Goal: Use online tool/utility: Utilize a website feature to perform a specific function

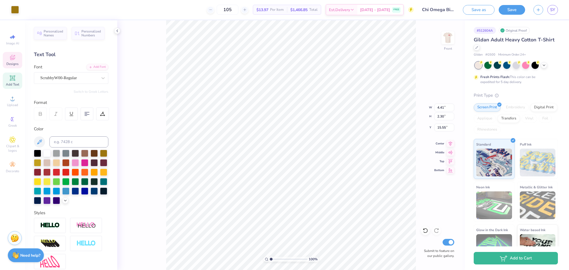
type input "4.41"
type input "2.30"
type input "15.55"
click at [75, 75] on div "ScrubbyW00-Regular" at bounding box center [69, 78] width 58 height 9
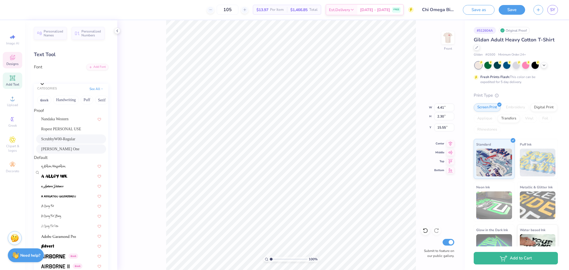
click at [61, 154] on div "SS Nickson One" at bounding box center [71, 149] width 70 height 9
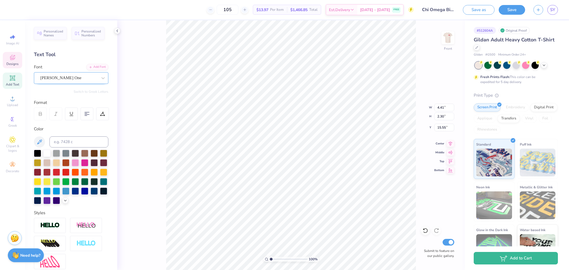
type input "2.46"
type input "1.97"
type input "15.77"
click at [85, 77] on div "SS Nickson One" at bounding box center [69, 78] width 58 height 9
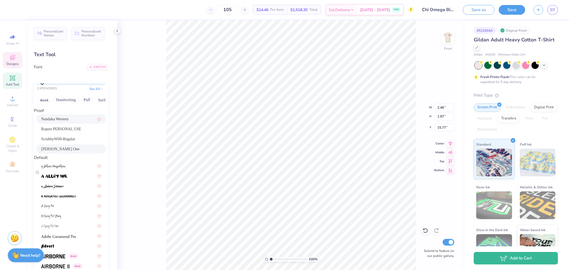
click at [69, 122] on span "Nandaka Western" at bounding box center [55, 119] width 28 height 6
click at [55, 121] on div "Personalized Names Personalized Numbers Text Tool Add Font Font option Nandaka …" at bounding box center [71, 145] width 92 height 250
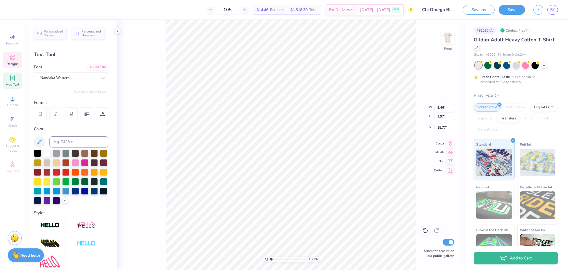
type input "3.91"
type input "2.17"
type input "15.57"
click at [61, 75] on div "Nandaka Western" at bounding box center [69, 78] width 58 height 9
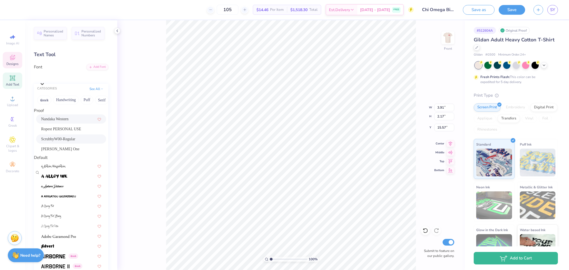
click at [68, 142] on span "ScrubbyW00-Regular" at bounding box center [58, 139] width 34 height 6
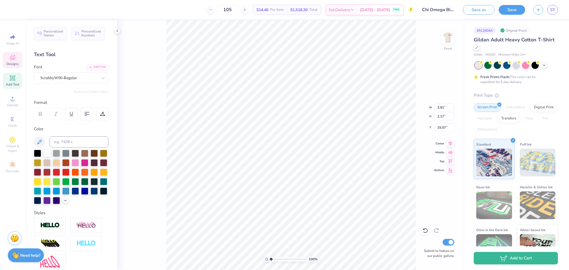
type input "4.41"
type input "2.30"
type input "15.55"
click at [100, 156] on div at bounding box center [103, 152] width 7 height 7
type input "2.17"
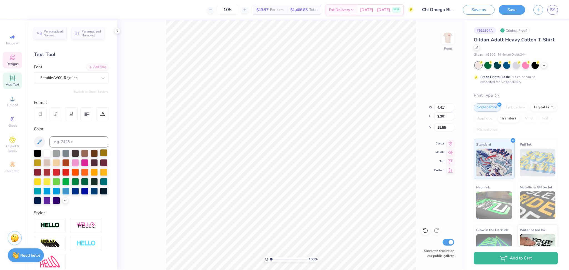
type input "0.85"
type input "7.12"
type textarea "2025"
type input "13.79"
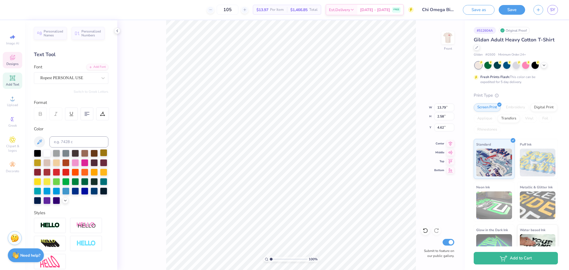
type input "2.58"
type input "4.62"
type input "2.17"
type input "0.85"
type input "7.12"
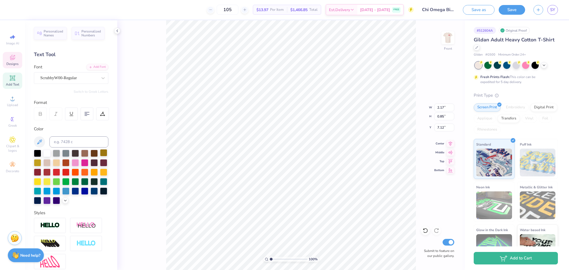
scroll to position [6, 2]
type textarea "September 29 2025"
click at [89, 114] on icon at bounding box center [87, 113] width 5 height 5
click at [90, 118] on div at bounding box center [87, 114] width 13 height 13
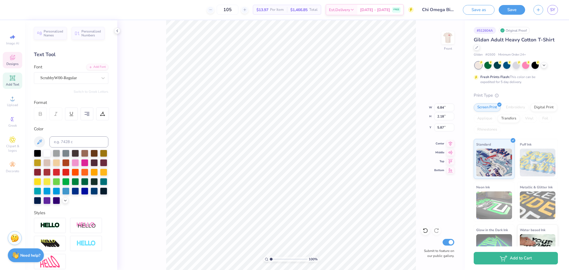
type input "5.87"
type input "5.94"
type input "1.89"
type input "6.16"
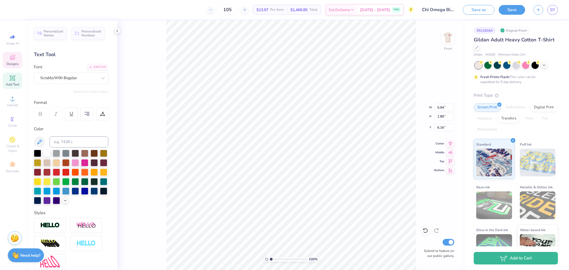
type textarea "September 29"
type input "4.89"
type input "0.73"
type input "6.82"
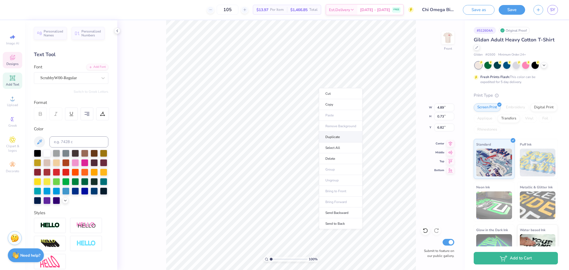
click at [336, 135] on li "Duplicate" at bounding box center [341, 137] width 44 height 11
type input "7.42"
type textarea "2025"
type input "12.09"
type input "11.71"
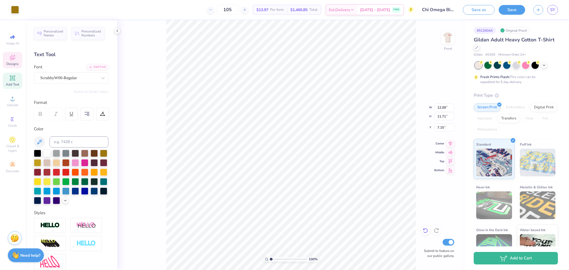
click at [424, 232] on icon at bounding box center [426, 231] width 6 height 6
type input "7.19"
type input "1.56"
type input "0.61"
type input "7.37"
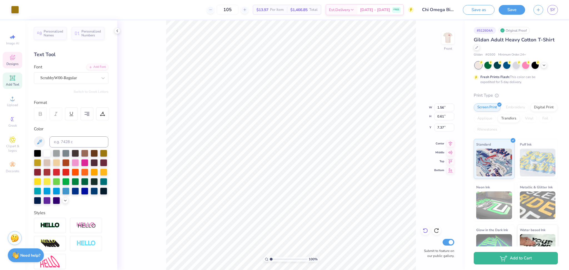
scroll to position [6, 1]
type input "7.31"
type input "4.89"
type input "1.50"
type input "6.42"
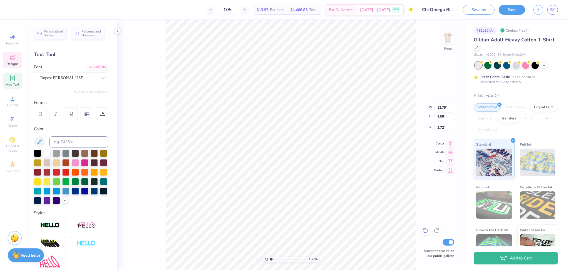
type input "13.79"
type input "2.58"
type input "3.72"
click at [10, 100] on icon at bounding box center [12, 98] width 7 height 7
click at [11, 108] on div "Upload" at bounding box center [12, 101] width 19 height 16
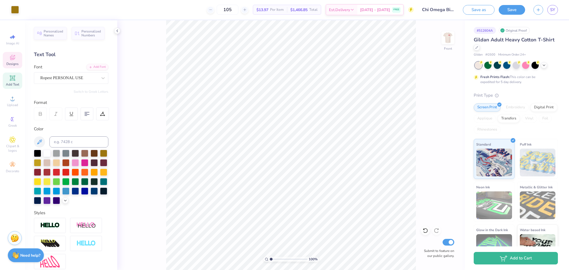
click at [11, 62] on span "Designs" at bounding box center [12, 64] width 12 height 4
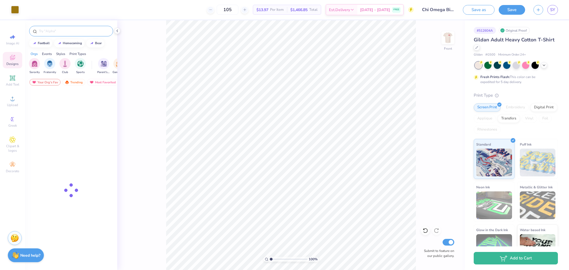
click at [53, 33] on input "text" at bounding box center [73, 31] width 71 height 6
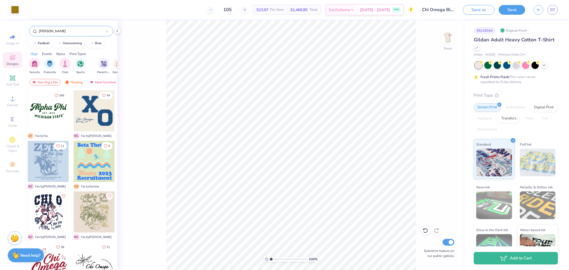
type input "western"
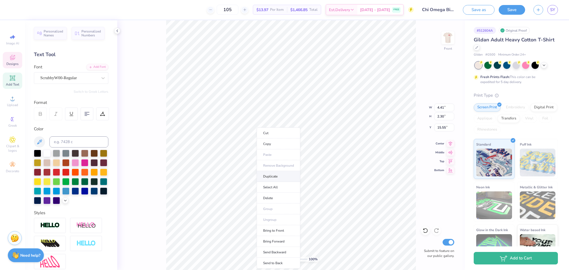
click at [271, 176] on li "Duplicate" at bounding box center [279, 176] width 44 height 11
type input "6.26"
type textarea "Bid Day"
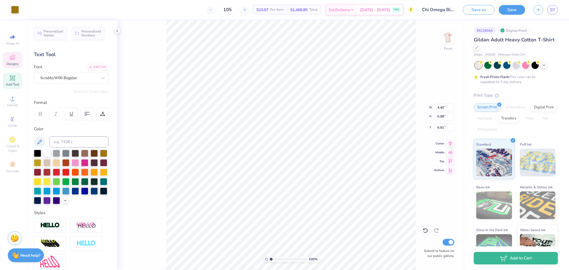
type input "4.40"
type input "0.98"
type input "7.52"
type input "1.40"
type input "5.02"
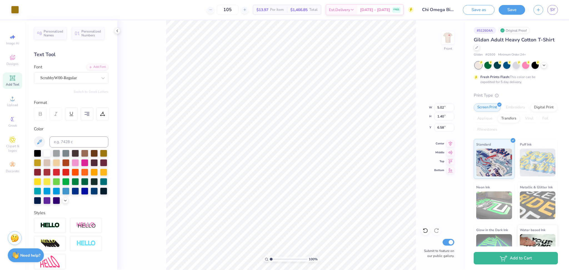
type input "1.44"
type input "7.52"
type input "4.40"
type input "0.98"
type input "1.60"
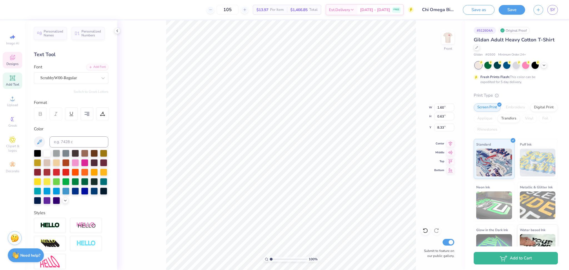
type input "0.63"
type input "8.33"
type input "5.02"
type input "0.75"
type input "7.42"
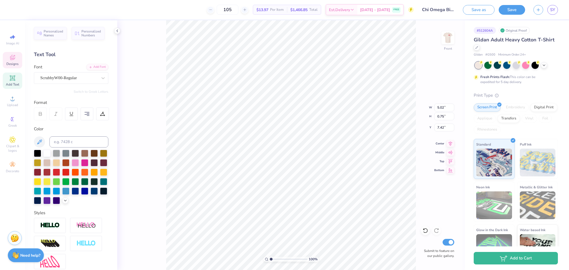
scroll to position [6, 2]
type textarea "September 29,"
type input "4.40"
type input "0.98"
type input "7.52"
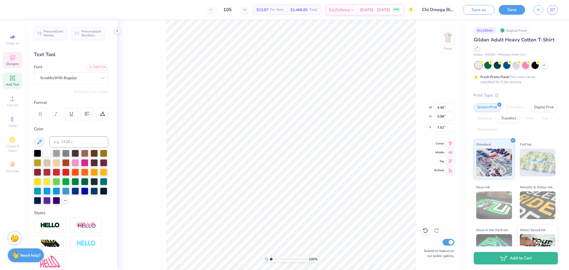
type input "4.20"
type input "0.94"
type input "7.57"
type input "13.79"
type input "2.58"
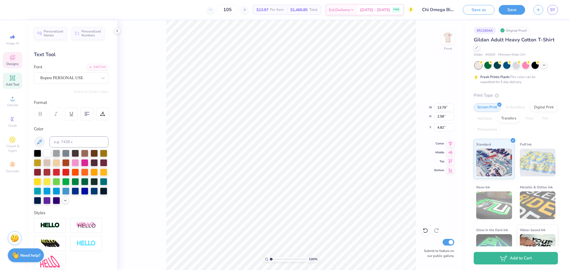
type input "4.82"
type input "4.20"
type input "0.94"
type input "7.57"
click at [426, 233] on icon at bounding box center [425, 230] width 5 height 5
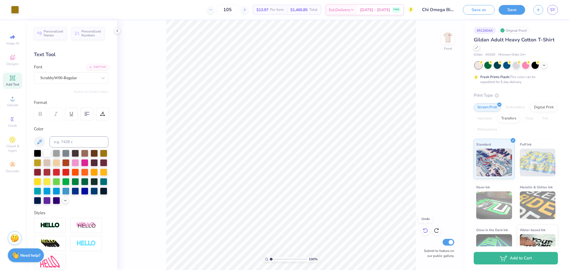
click at [426, 233] on icon at bounding box center [425, 230] width 5 height 5
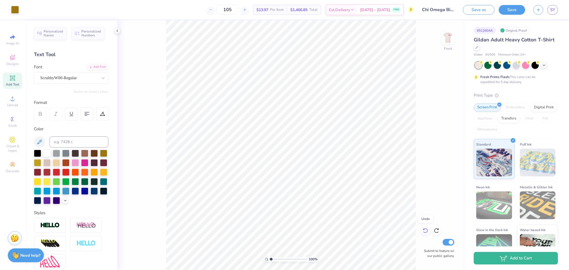
click at [426, 233] on icon at bounding box center [425, 230] width 5 height 5
click at [423, 231] on icon at bounding box center [426, 231] width 6 height 6
click at [426, 231] on icon at bounding box center [426, 231] width 6 height 6
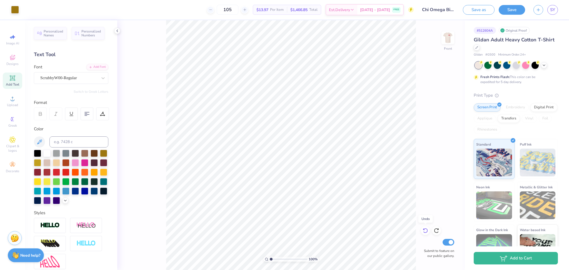
click at [426, 231] on icon at bounding box center [426, 231] width 6 height 6
click at [426, 232] on icon at bounding box center [426, 231] width 6 height 6
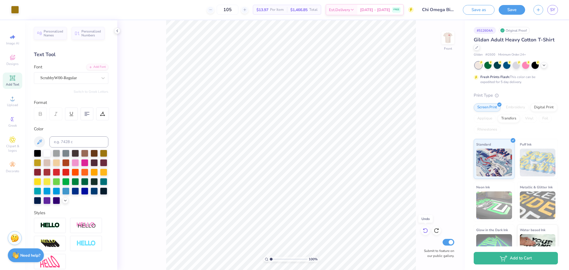
click at [426, 232] on icon at bounding box center [426, 231] width 6 height 6
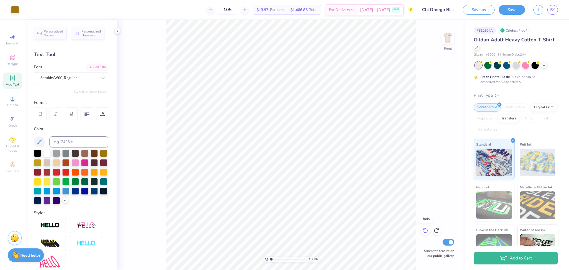
click at [426, 232] on icon at bounding box center [426, 231] width 6 height 6
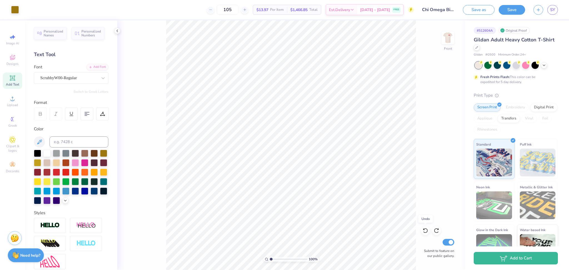
click at [426, 232] on icon at bounding box center [426, 231] width 6 height 6
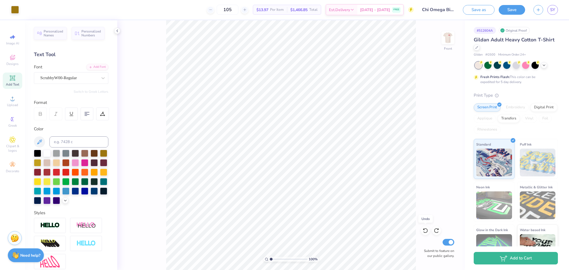
click at [426, 232] on icon at bounding box center [426, 231] width 6 height 6
click at [424, 231] on icon at bounding box center [426, 231] width 6 height 6
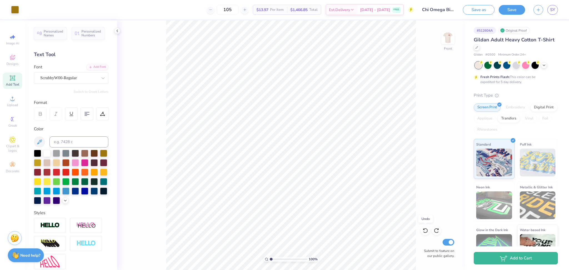
click at [424, 231] on icon at bounding box center [426, 231] width 6 height 6
type input "13.79"
type input "2.58"
type input "4.32"
click at [450, 147] on div "100 % Front W 13.79 13.79 " H 2.58 2.58 " Y 4.32 4.32 " Center Middle Top Botto…" at bounding box center [291, 145] width 348 height 250
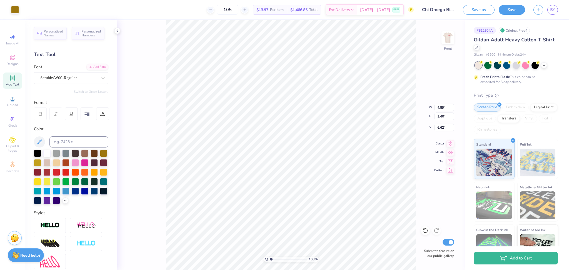
type input "1.40"
type input "19.02"
click at [59, 83] on div "ScrubbyW00-Regular" at bounding box center [71, 78] width 74 height 12
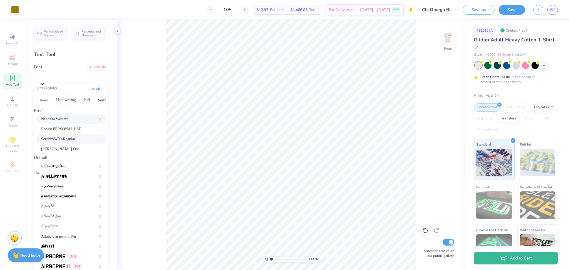
click at [78, 122] on div "Nandaka Western" at bounding box center [71, 119] width 60 height 6
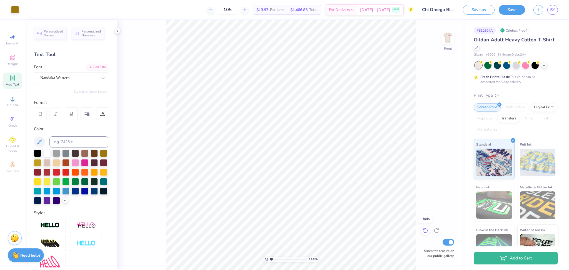
click at [427, 230] on icon at bounding box center [426, 231] width 6 height 6
type input "1.13949143222568"
type input "1.40"
type input "1.13949143222568"
type input "14.14"
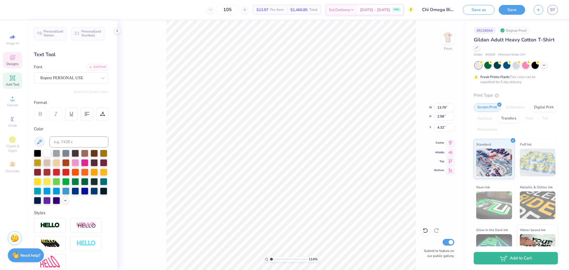
type input "2.64"
type input "4.25"
click at [451, 145] on icon at bounding box center [451, 143] width 4 height 5
type input "1.13949143222568"
type input "12.09"
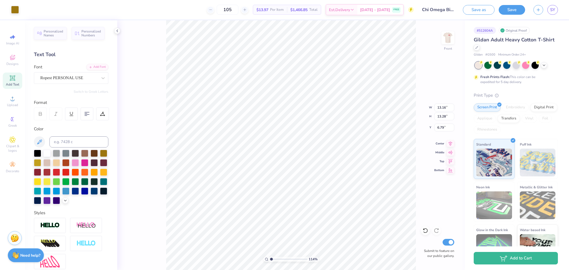
type input "11.71"
type input "6.59"
type input "1.13949143222568"
type input "4.41"
type input "2.30"
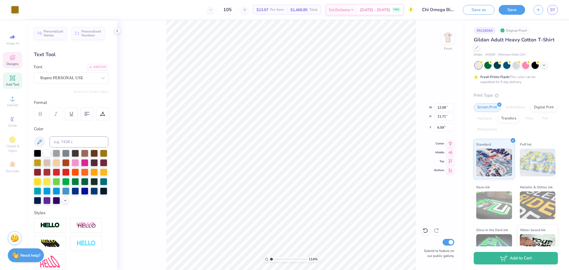
type input "14.95"
click at [11, 79] on icon at bounding box center [12, 78] width 4 height 4
type input "1.13949143222568"
click at [71, 76] on div "Super Dream" at bounding box center [69, 78] width 58 height 9
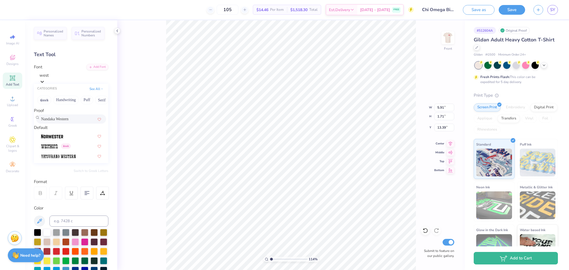
click at [69, 120] on span "Nandaka Western" at bounding box center [55, 119] width 28 height 6
type input "west"
type input "1.13949143222568"
type input "5.69"
type input "1.92"
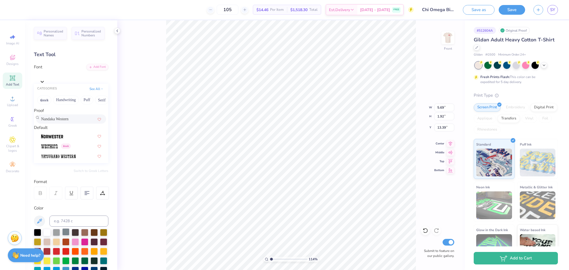
type input "13.29"
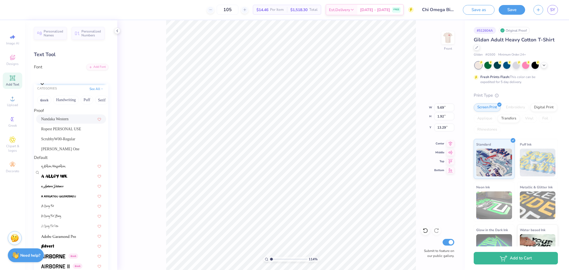
click at [58, 79] on div "Nandaka Western" at bounding box center [73, 76] width 69 height 9
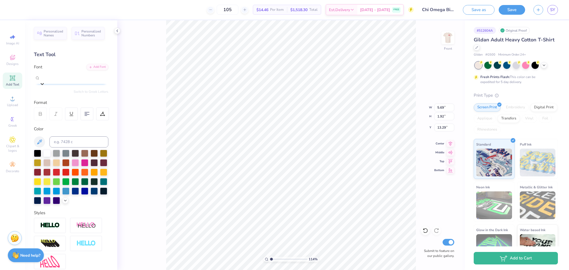
click at [44, 76] on span "Nandaka Western" at bounding box center [54, 76] width 29 height 6
type input "1.13949143222568"
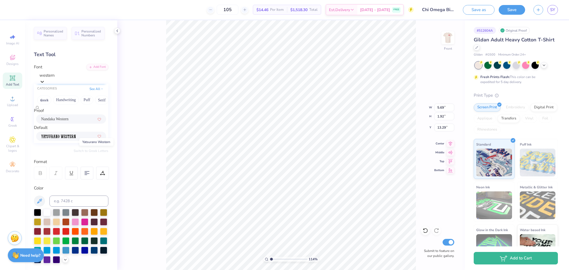
click at [61, 138] on img at bounding box center [58, 137] width 35 height 4
type input "western"
type input "1.13949143222568"
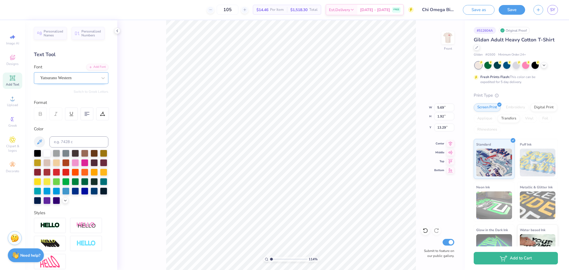
type input "1.13949143222568"
type input "4.37"
type input "1.90"
type input "13.30"
type input "1.13949143222568"
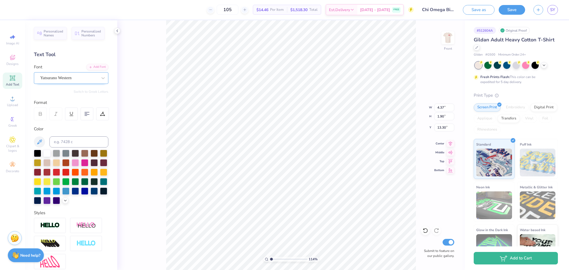
scroll to position [6, 1]
type textarea "xo"
type input "1.13949143222568"
type textarea "xo"
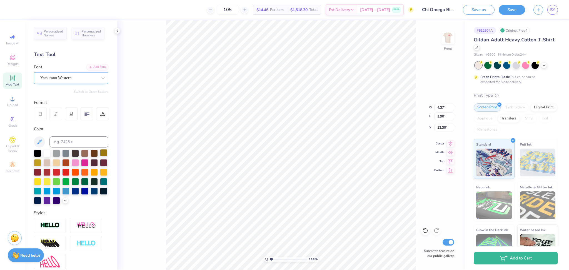
click at [100, 156] on div at bounding box center [103, 152] width 7 height 7
click at [49, 151] on div at bounding box center [46, 152] width 7 height 7
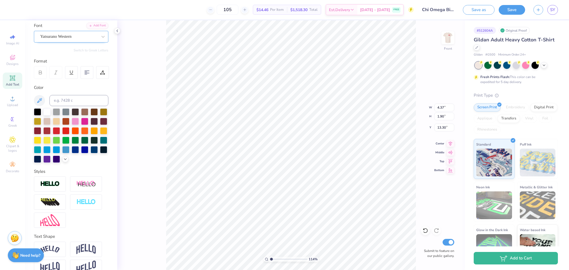
scroll to position [62, 0]
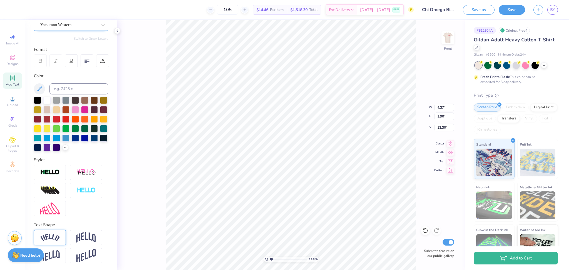
click at [48, 244] on div at bounding box center [50, 237] width 32 height 15
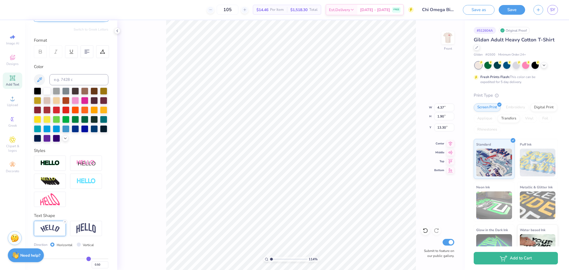
scroll to position [95, 0]
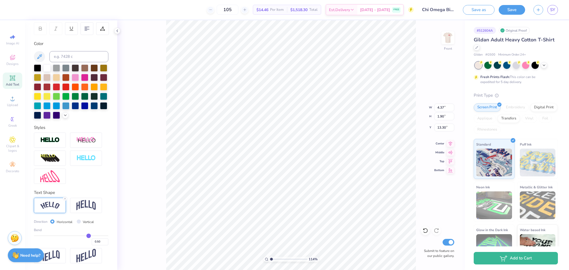
type input "0.45"
type input "0.38"
type input "0.32"
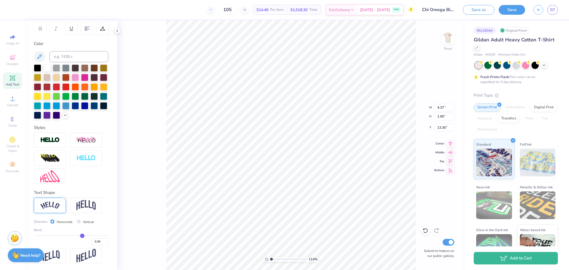
type input "0.32"
type input "0.17"
type input "-0.07"
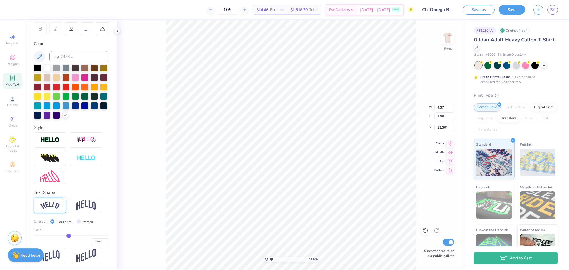
type input "-0.1"
type input "-0.10"
type input "-0.12"
type input "-0.14"
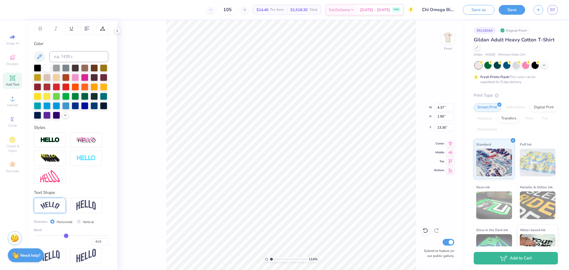
type input "-0.14"
type input "-0.17"
type input "-0.19"
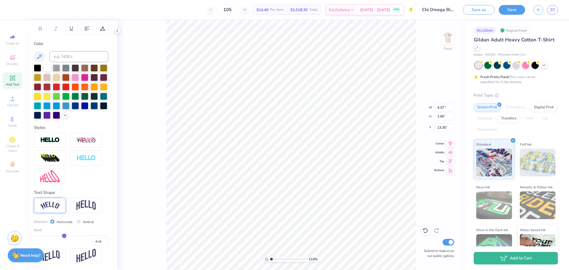
type input "-0.23"
type input "-0.24"
type input "-0.25"
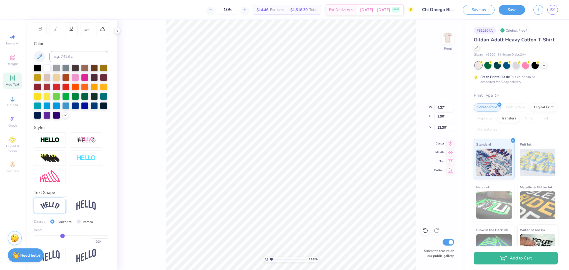
type input "-0.25"
drag, startPoint x: 84, startPoint y: 233, endPoint x: 60, endPoint y: 237, distance: 24.1
click at [60, 236] on input "range" at bounding box center [71, 235] width 74 height 1
type input "-0.21"
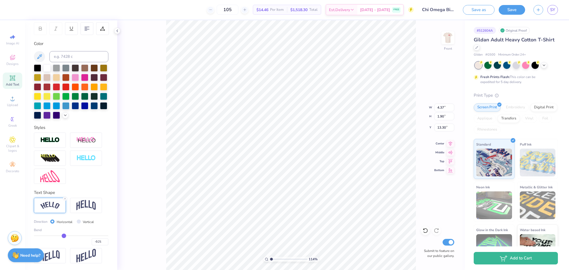
type input "-0.16"
type input "-0.15"
type input "-0.12"
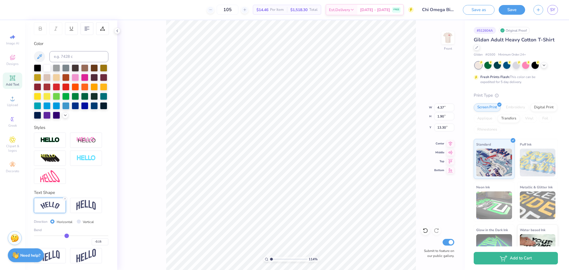
type input "-0.13"
type input "-0.1"
type input "-0.10"
type input "-0.06"
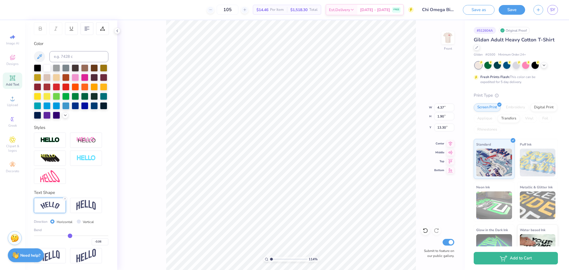
type input "-0.02"
type input "0.01"
type input "0.04"
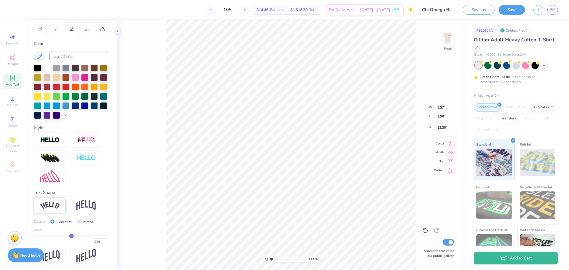
type input "0.04"
type input "0.08"
type input "0.09"
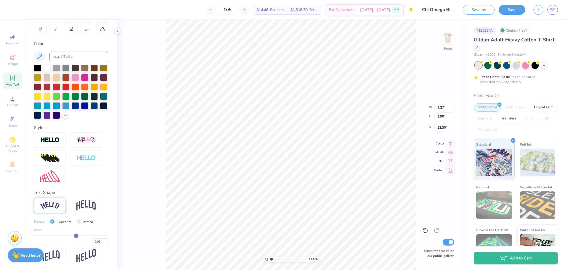
type input "0.15"
type input "0.16"
type input "0.17"
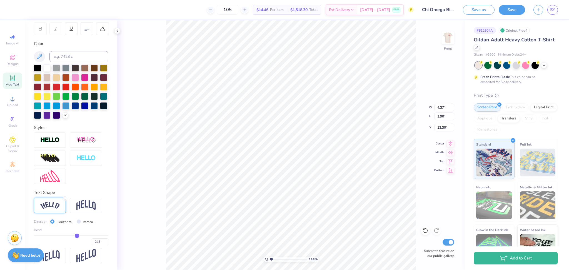
type input "0.17"
drag, startPoint x: 61, startPoint y: 236, endPoint x: 74, endPoint y: 238, distance: 12.7
click at [74, 236] on input "range" at bounding box center [71, 235] width 74 height 1
type input "0.23"
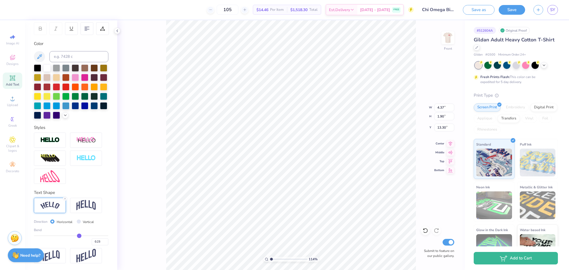
type input "0.27"
type input "0.3"
type input "0.30"
type input "0.32"
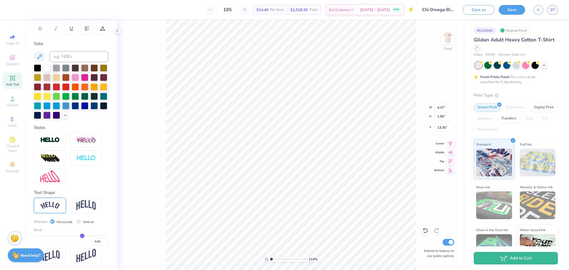
type input "0.32"
type input "0.33"
type input "0.35"
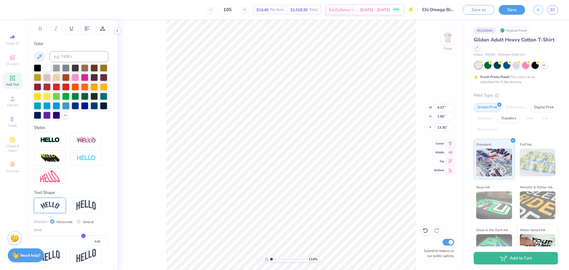
type input "0.3"
type input "0.30"
type input "0.29"
type input "0.28"
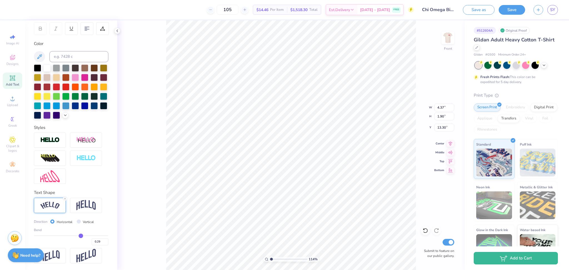
type input "0.28"
type input "0.27"
drag, startPoint x: 72, startPoint y: 236, endPoint x: 77, endPoint y: 237, distance: 4.9
type input "0.27"
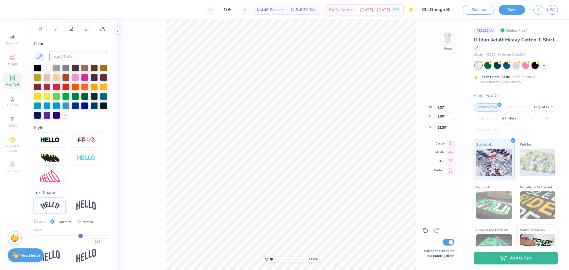
click at [77, 236] on input "range" at bounding box center [71, 235] width 74 height 1
type input "1.41001570187953"
type input "12.09"
type input "11.71"
type input "6.49"
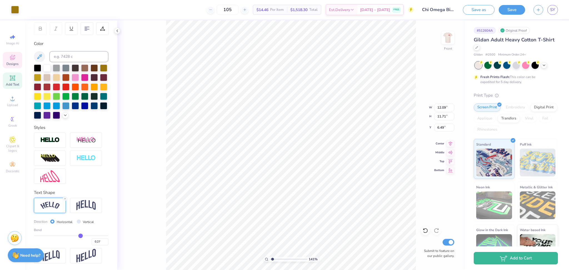
type input "1.41392238432801"
type input "12.13"
type input "11.75"
type input "6.44"
type input "1.41392238432801"
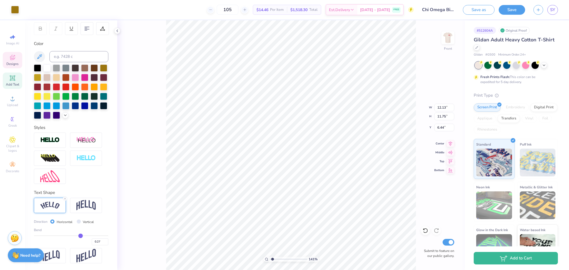
type input "12.64"
click at [449, 142] on icon at bounding box center [451, 143] width 8 height 7
click at [452, 145] on icon at bounding box center [451, 143] width 8 height 7
click at [451, 144] on icon at bounding box center [451, 143] width 4 height 5
click at [450, 146] on icon at bounding box center [451, 143] width 8 height 7
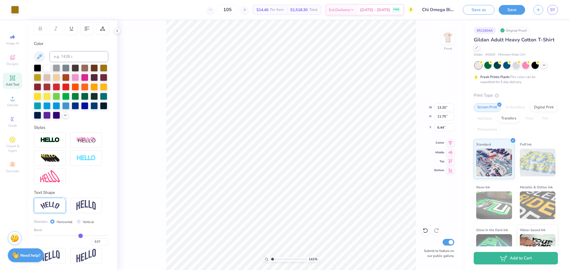
click at [450, 146] on icon at bounding box center [451, 143] width 8 height 7
click at [449, 143] on icon at bounding box center [451, 143] width 8 height 7
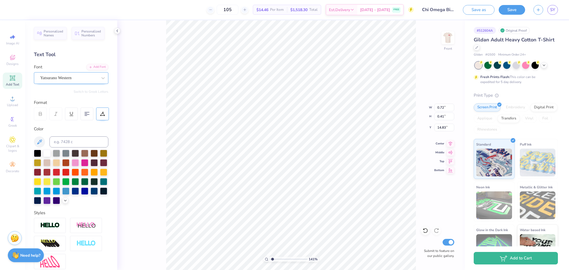
click at [100, 119] on div at bounding box center [102, 114] width 13 height 13
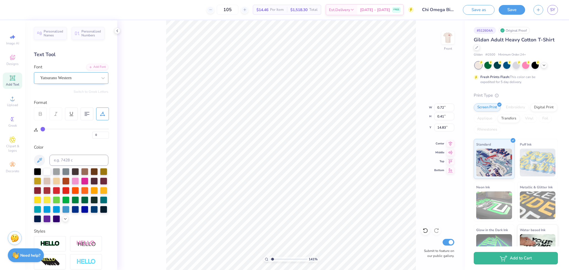
drag, startPoint x: 43, startPoint y: 129, endPoint x: 31, endPoint y: 144, distance: 19.4
click at [41, 130] on input "range" at bounding box center [75, 129] width 68 height 1
click at [100, 175] on div at bounding box center [103, 171] width 7 height 7
click at [271, 175] on li "Duplicate" at bounding box center [276, 176] width 44 height 11
click at [86, 112] on icon at bounding box center [87, 113] width 5 height 5
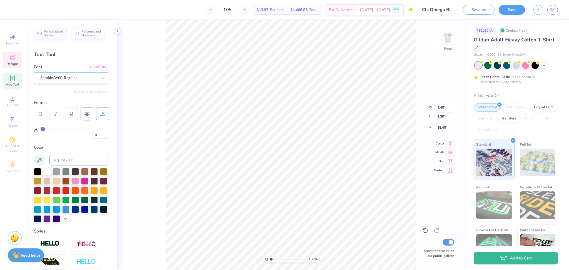
click at [88, 116] on icon at bounding box center [87, 113] width 5 height 5
click at [264, 174] on li "Duplicate" at bounding box center [278, 176] width 44 height 11
click at [309, 180] on li "Duplicate" at bounding box center [316, 176] width 44 height 11
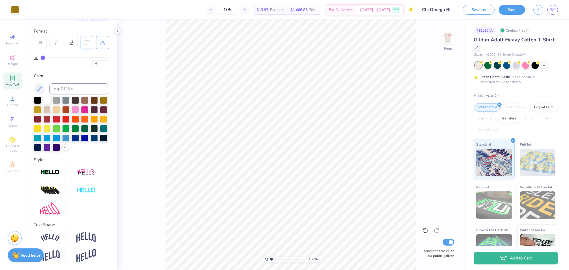
scroll to position [80, 0]
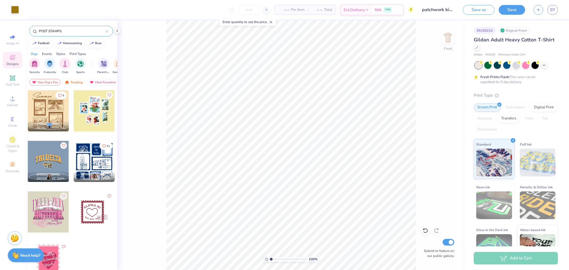
scroll to position [7, 0]
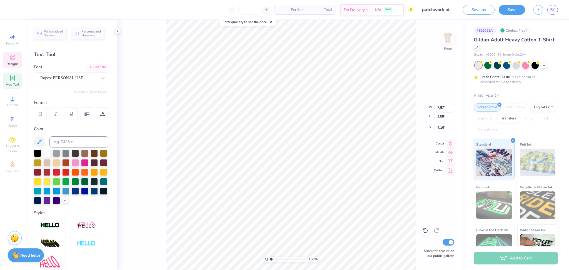
type input "8.21"
type input "1.65"
type input "4.10"
